Goal: Find specific page/section: Find specific page/section

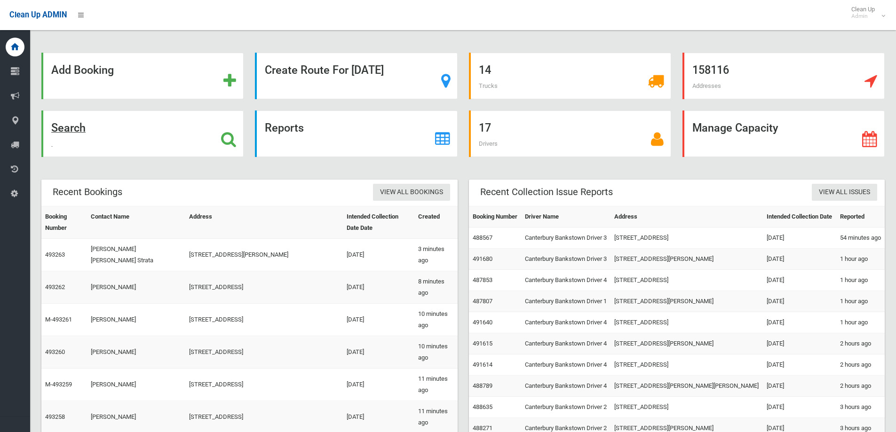
click at [88, 145] on div "Search" at bounding box center [142, 134] width 202 height 47
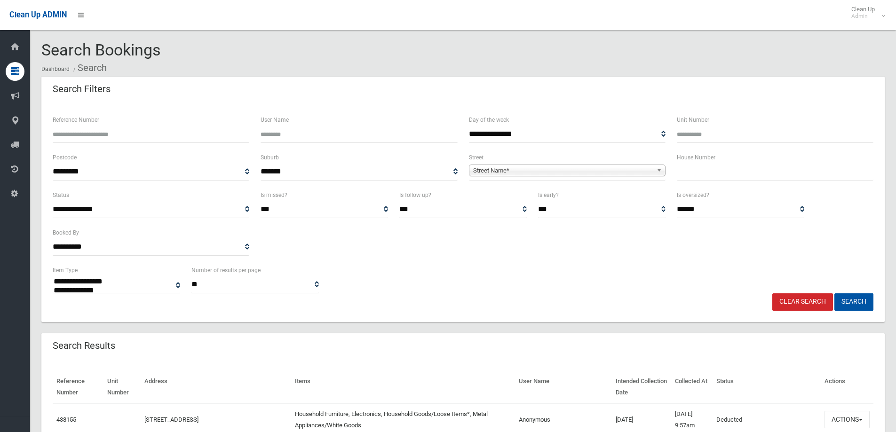
select select
click at [732, 166] on input "text" at bounding box center [775, 171] width 197 height 17
type input "*"
click at [579, 172] on span "Street Name*" at bounding box center [563, 170] width 180 height 11
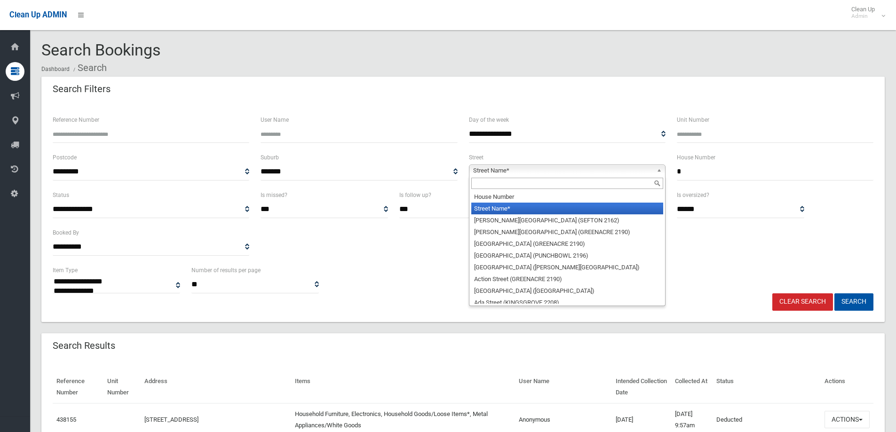
click at [577, 184] on input "text" at bounding box center [567, 183] width 192 height 11
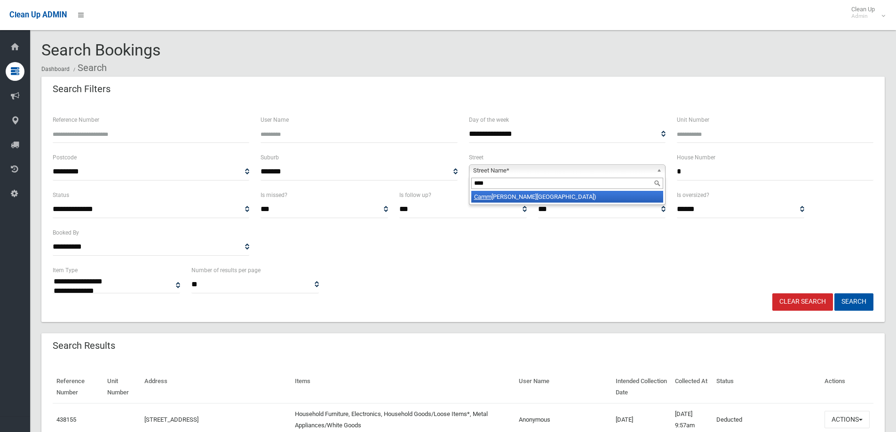
type input "****"
click at [535, 191] on div "****" at bounding box center [567, 183] width 196 height 15
click at [866, 305] on button "Search" at bounding box center [853, 301] width 39 height 17
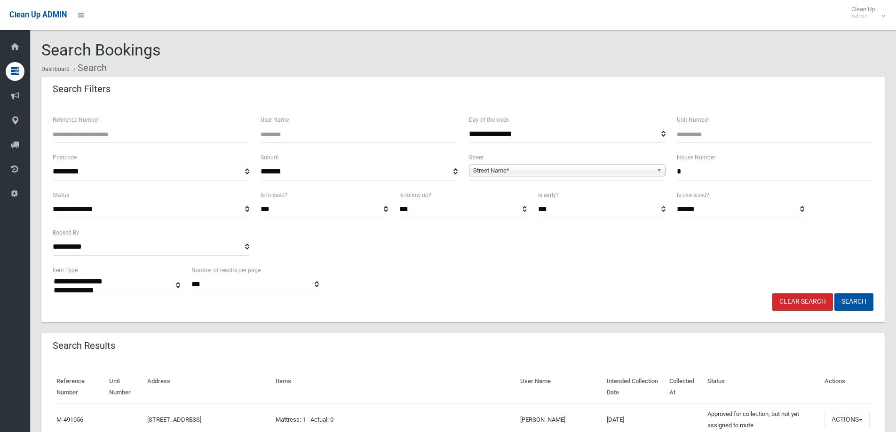
select select
click at [570, 175] on span "Street Name*" at bounding box center [563, 170] width 180 height 11
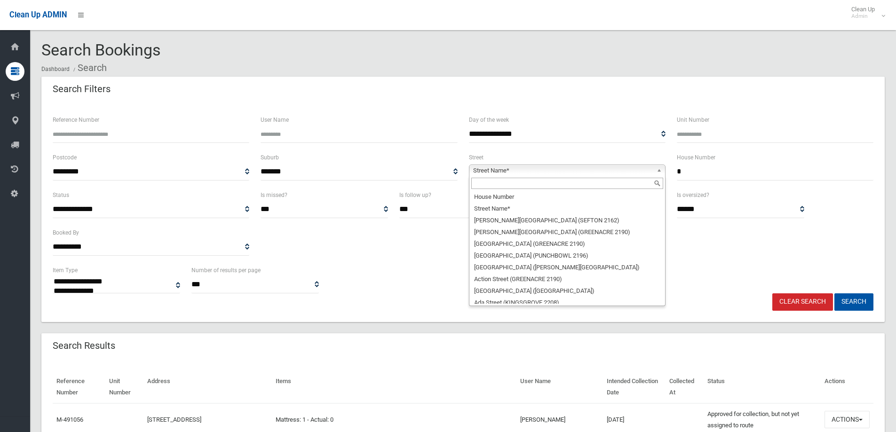
click at [568, 187] on input "text" at bounding box center [567, 183] width 192 height 11
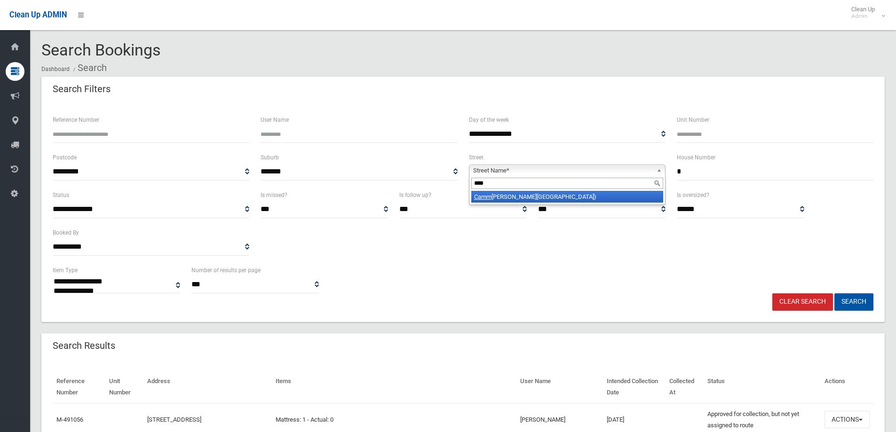
type input "****"
click at [571, 198] on li "Camm arlie Street (PANANIA 2213)" at bounding box center [567, 197] width 192 height 12
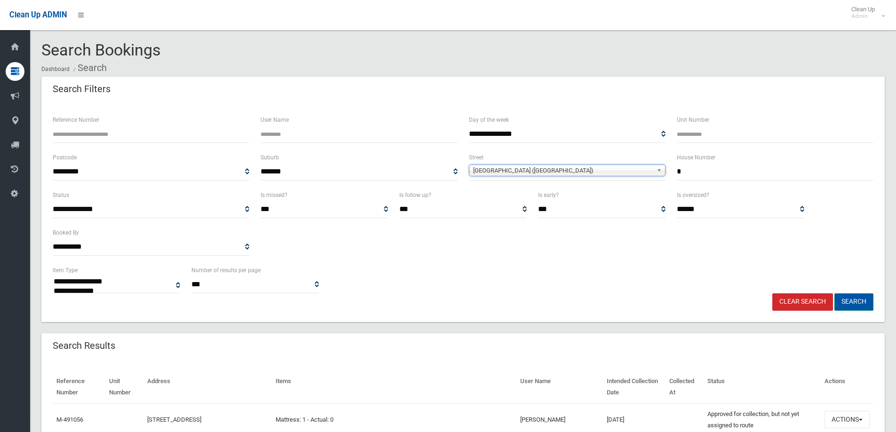
click at [851, 302] on button "Search" at bounding box center [853, 301] width 39 height 17
select select
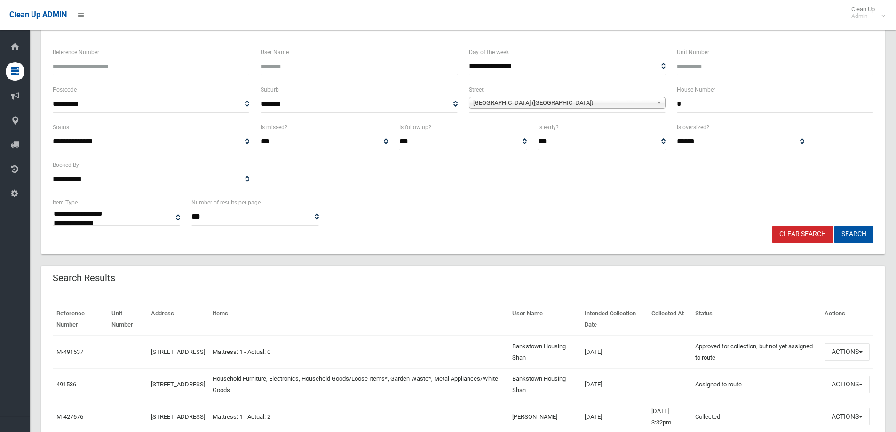
scroll to position [188, 0]
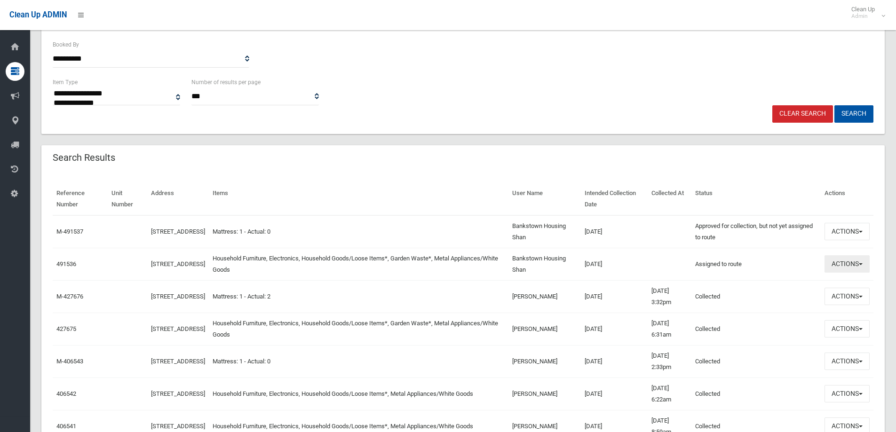
click at [853, 266] on button "Actions" at bounding box center [846, 263] width 45 height 17
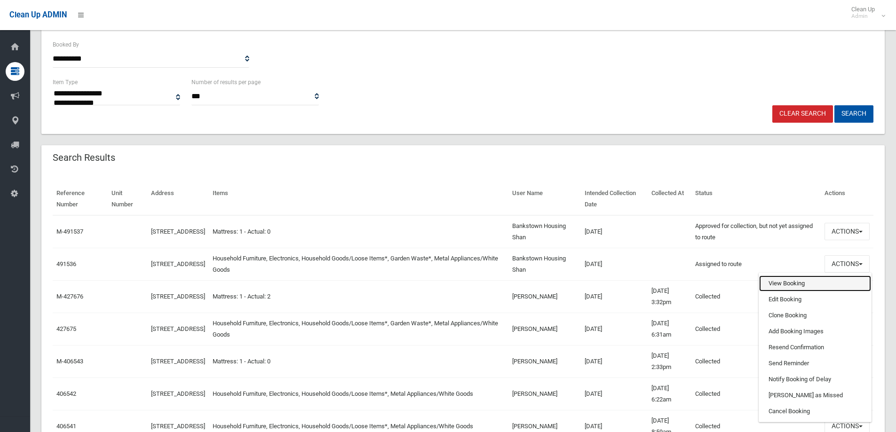
click at [803, 285] on link "View Booking" at bounding box center [815, 284] width 112 height 16
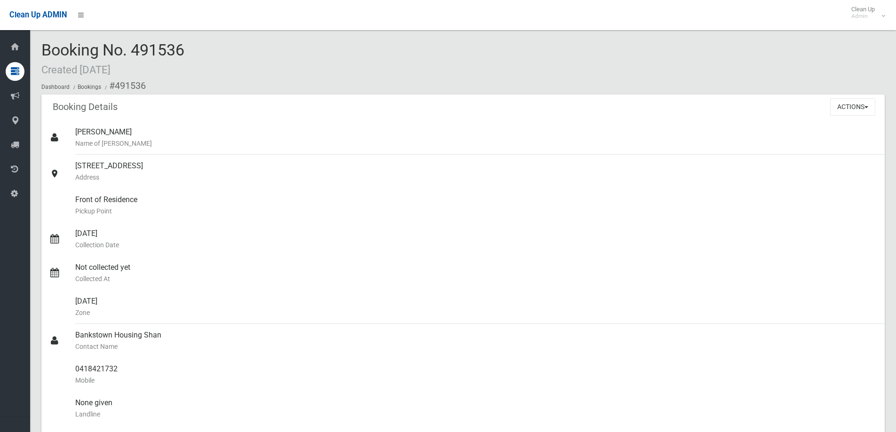
scroll to position [235, 0]
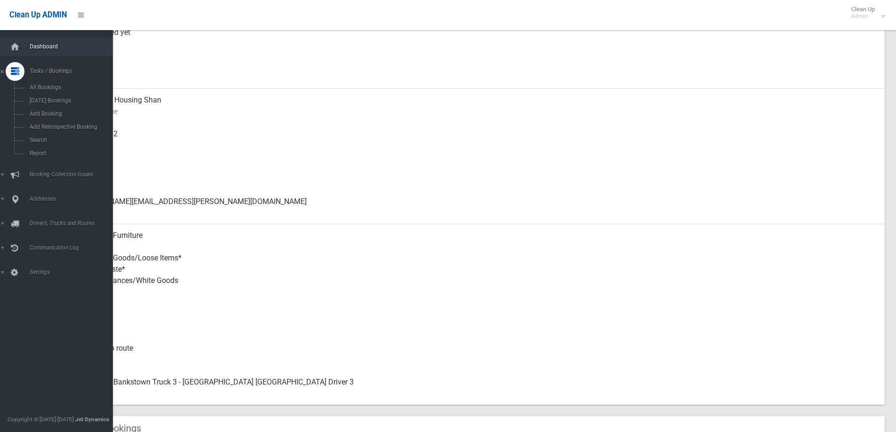
click at [48, 49] on span "Dashboard" at bounding box center [73, 46] width 93 height 7
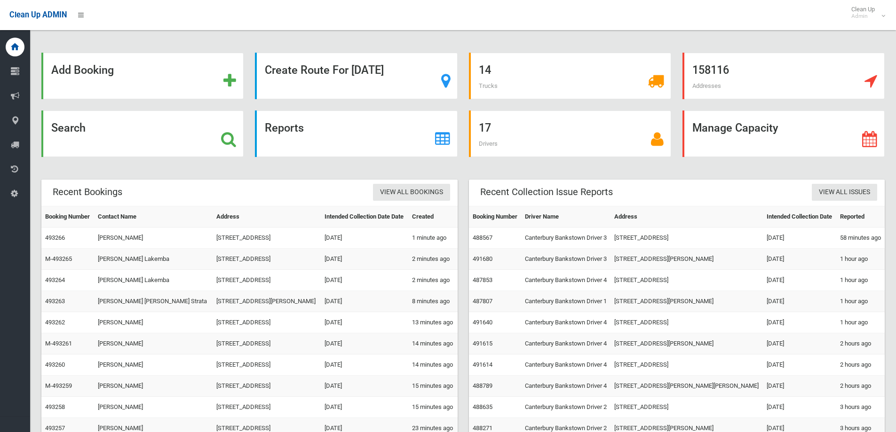
click at [245, 40] on div "Add Booking Create Route For [DATE] 14 Trucks 158116 Addresses Search Reports 1…" at bounding box center [463, 241] width 866 height 461
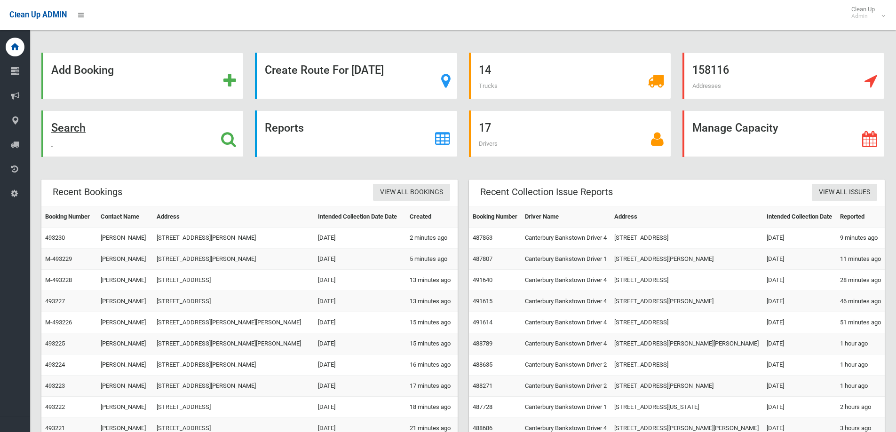
click at [107, 129] on div "Search" at bounding box center [142, 134] width 202 height 47
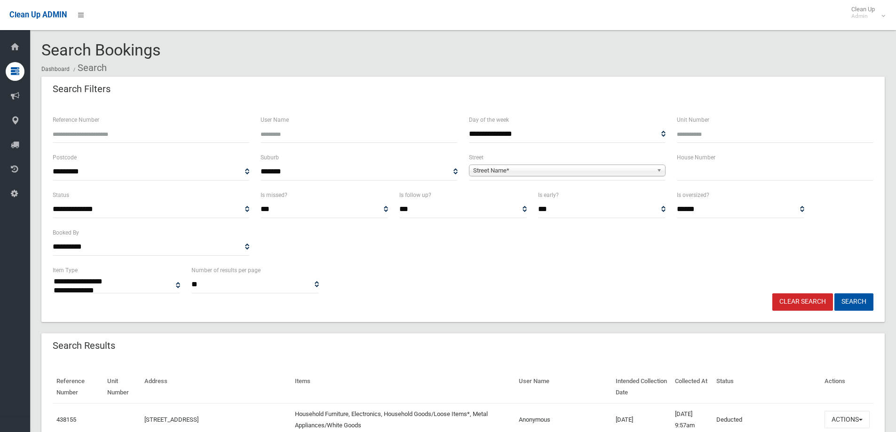
select select
click at [714, 172] on input "text" at bounding box center [775, 171] width 197 height 17
type input "**"
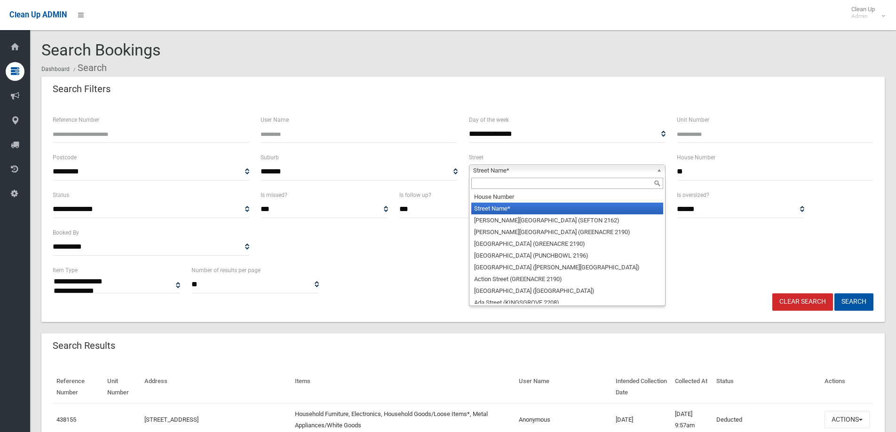
click at [548, 174] on span "Street Name*" at bounding box center [563, 170] width 180 height 11
click at [549, 187] on input "text" at bounding box center [567, 183] width 192 height 11
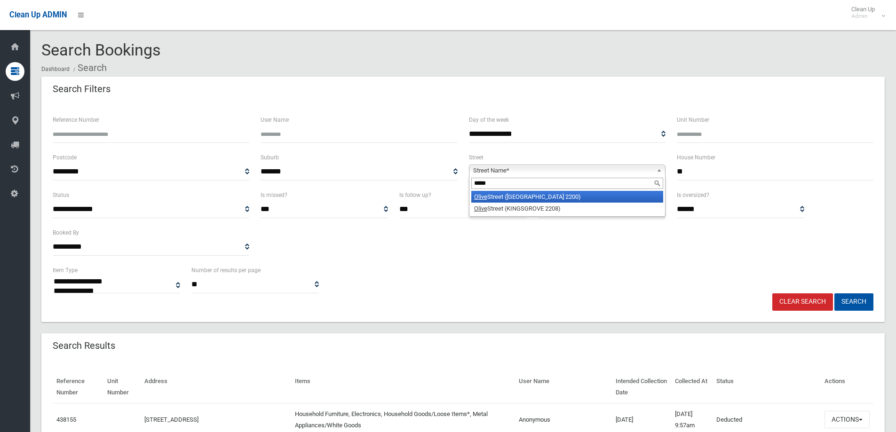
type input "*****"
click at [551, 194] on li "[GEOGRAPHIC_DATA] ([GEOGRAPHIC_DATA] 2200)" at bounding box center [567, 197] width 192 height 12
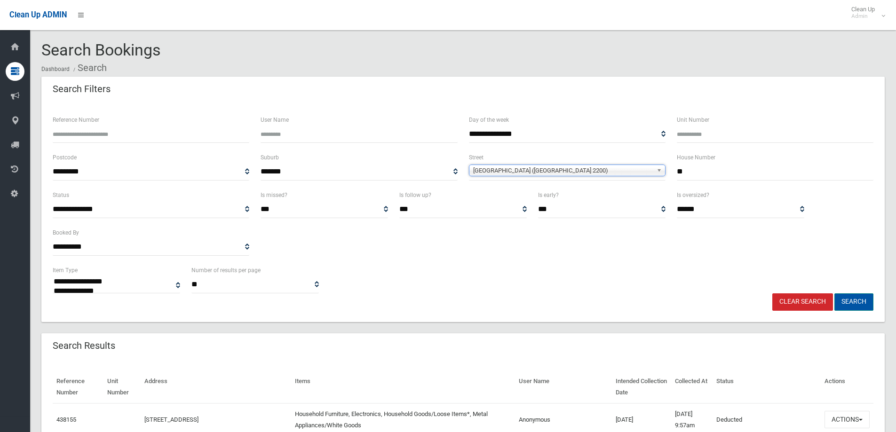
click at [858, 295] on button "Search" at bounding box center [853, 301] width 39 height 17
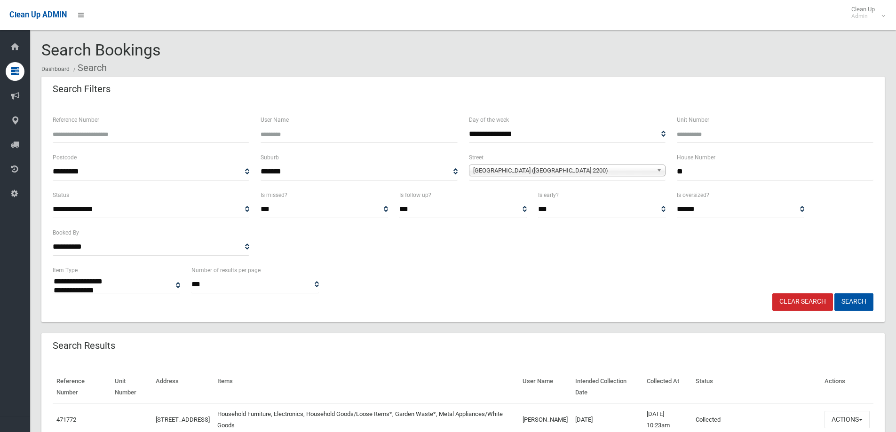
select select
